Goal: Task Accomplishment & Management: Manage account settings

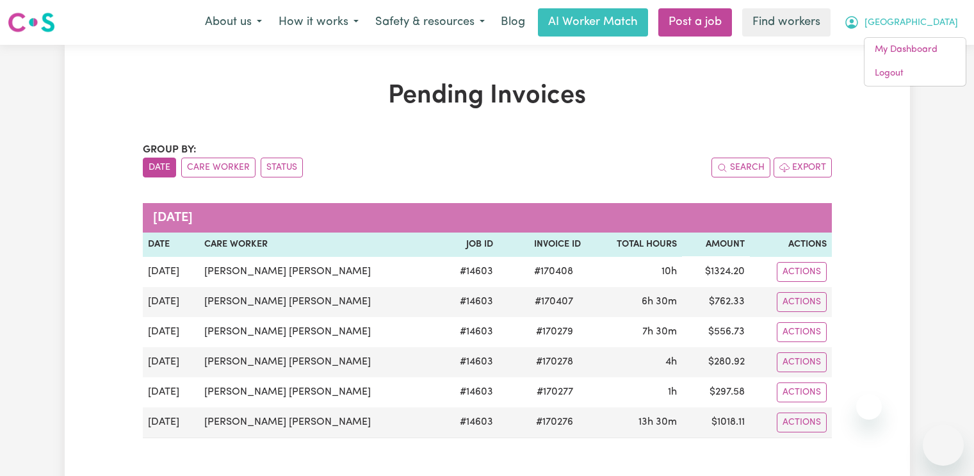
click at [930, 65] on link "Logout" at bounding box center [914, 73] width 101 height 24
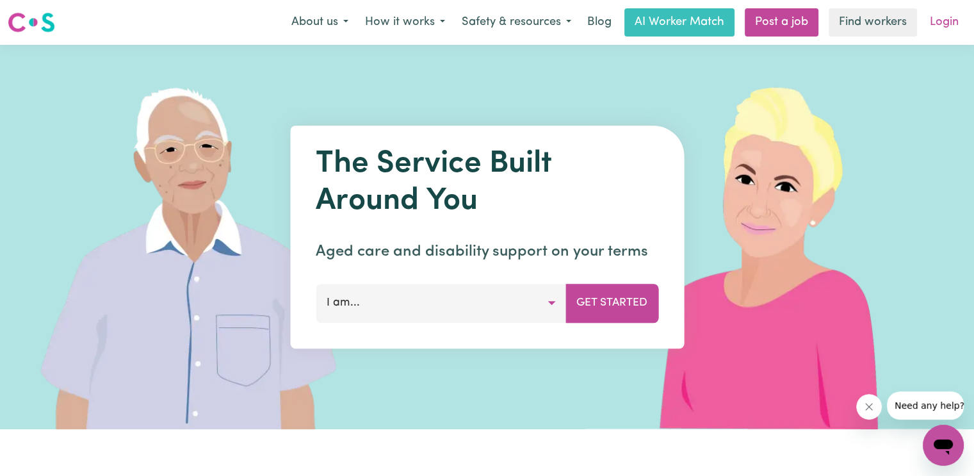
click at [949, 22] on link "Login" at bounding box center [944, 22] width 44 height 28
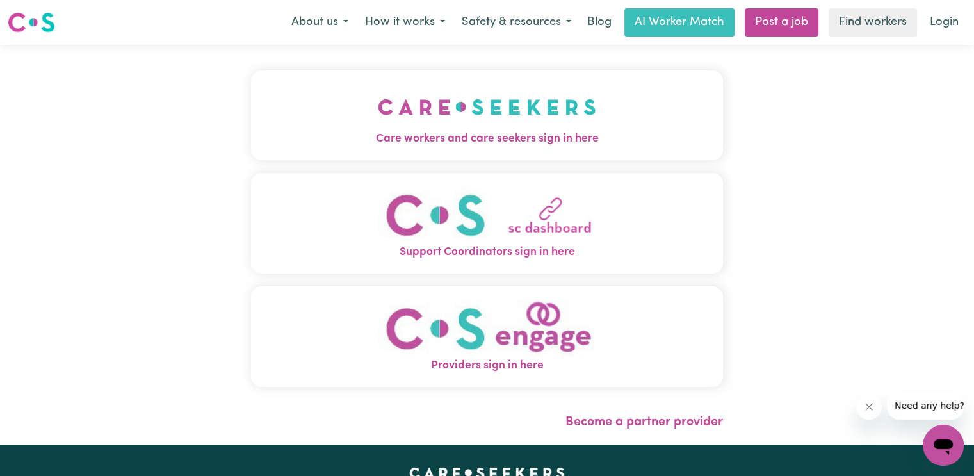
click at [298, 113] on button "Care workers and care seekers sign in here" at bounding box center [487, 115] width 472 height 90
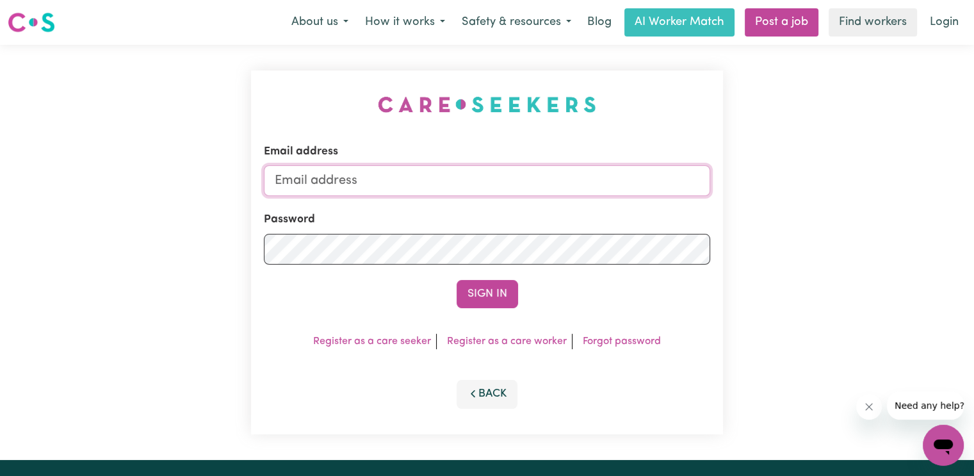
click at [340, 184] on input "Email address" at bounding box center [487, 180] width 446 height 31
type input "[EMAIL_ADDRESS][DOMAIN_NAME]"
click at [456, 280] on button "Sign In" at bounding box center [486, 294] width 61 height 28
